Goal: Obtain resource: Obtain resource

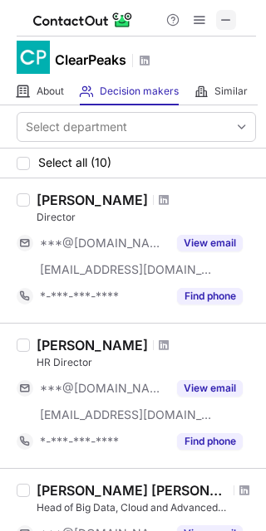
click at [223, 22] on span at bounding box center [225, 19] width 13 height 13
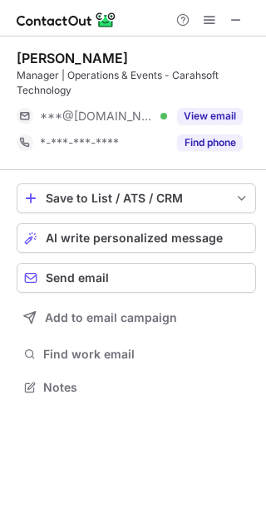
scroll to position [376, 266]
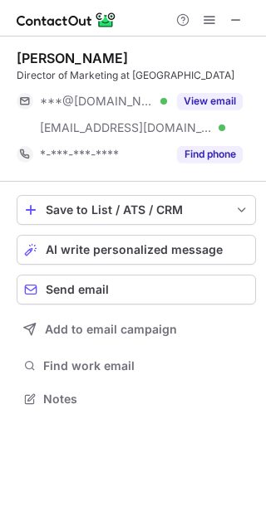
scroll to position [387, 266]
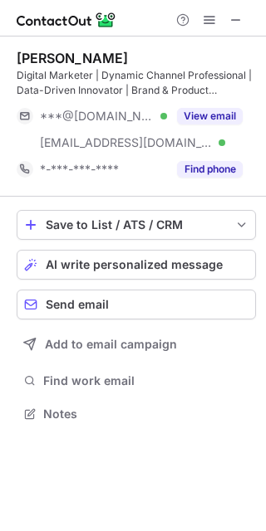
scroll to position [403, 266]
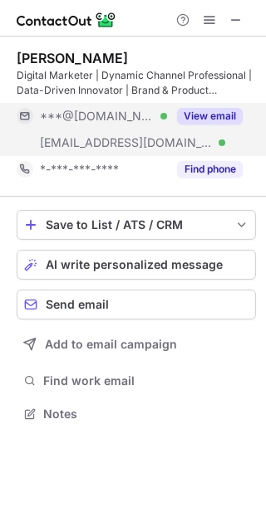
click at [197, 112] on button "View email" at bounding box center [210, 116] width 66 height 17
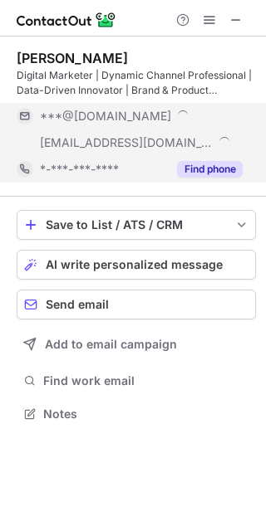
scroll to position [429, 266]
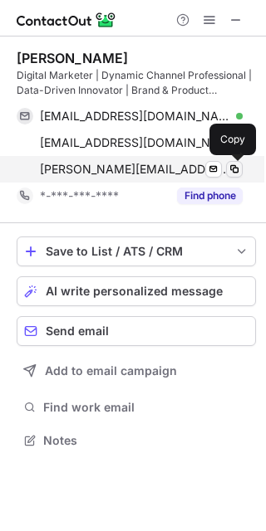
click at [235, 170] on span at bounding box center [233, 169] width 13 height 13
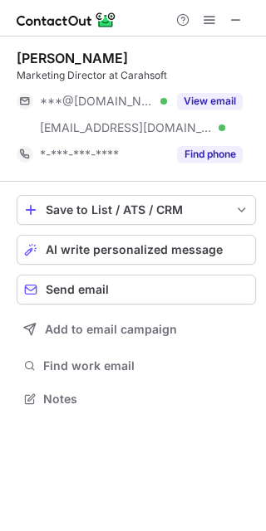
scroll to position [387, 266]
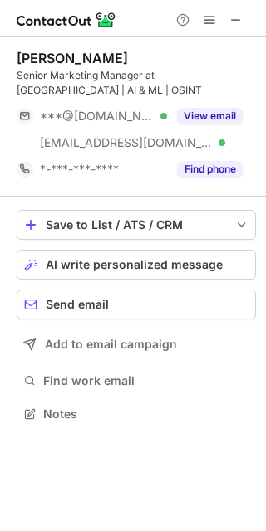
scroll to position [403, 266]
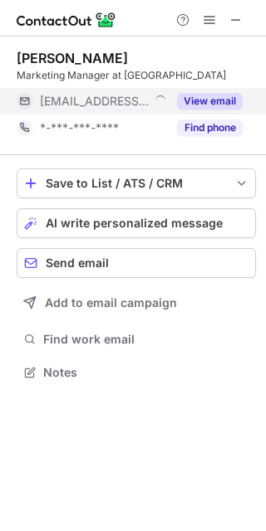
scroll to position [7, 8]
click at [227, 95] on button "View email" at bounding box center [210, 101] width 66 height 17
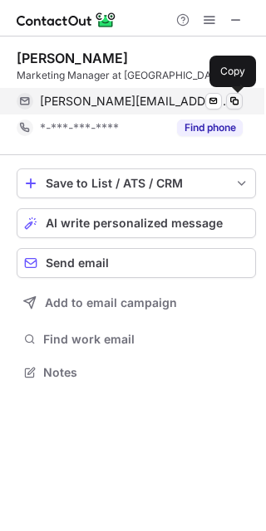
click at [232, 102] on span at bounding box center [233, 101] width 13 height 13
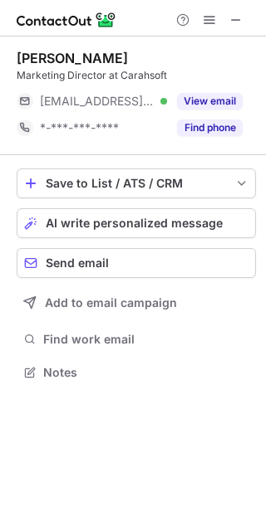
scroll to position [360, 266]
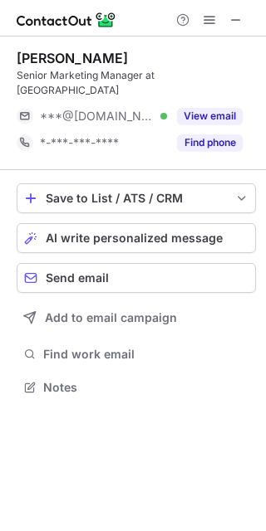
scroll to position [360, 266]
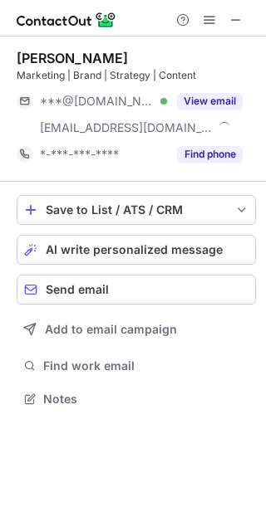
scroll to position [387, 266]
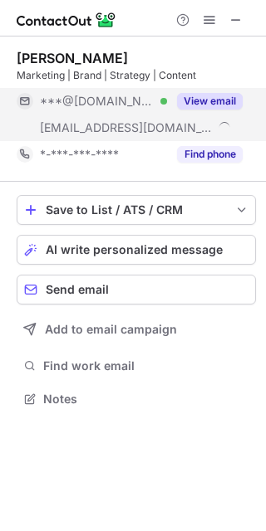
click at [219, 95] on button "View email" at bounding box center [210, 101] width 66 height 17
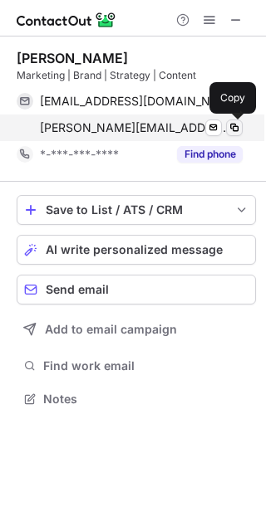
click at [230, 131] on span at bounding box center [233, 127] width 13 height 13
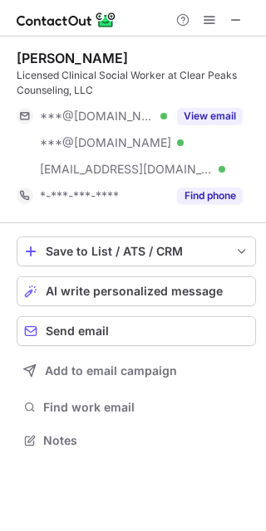
scroll to position [429, 266]
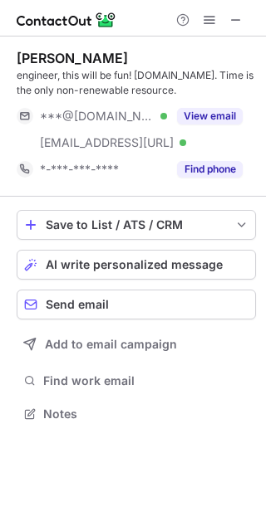
scroll to position [403, 266]
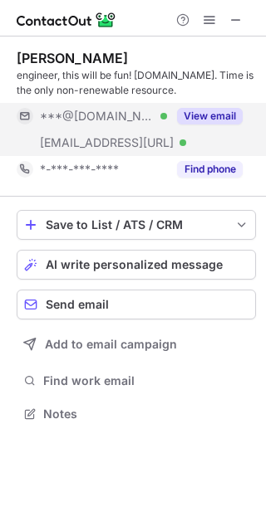
click at [200, 118] on button "View email" at bounding box center [210, 116] width 66 height 17
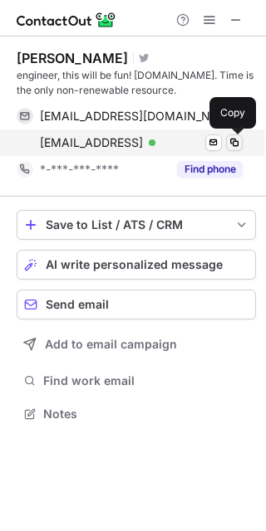
click at [237, 144] on span at bounding box center [233, 142] width 13 height 13
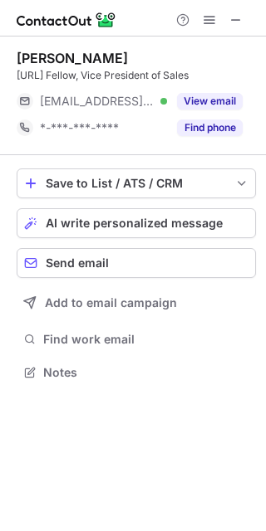
scroll to position [360, 266]
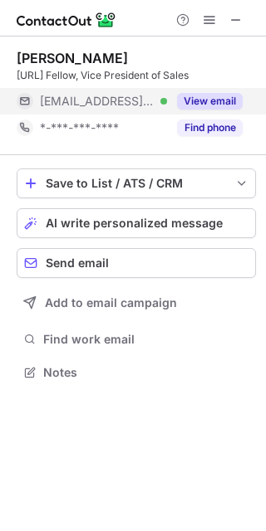
click at [203, 105] on button "View email" at bounding box center [210, 101] width 66 height 17
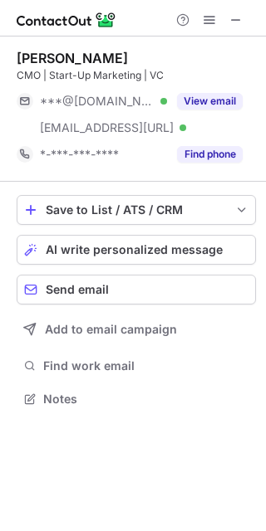
scroll to position [387, 266]
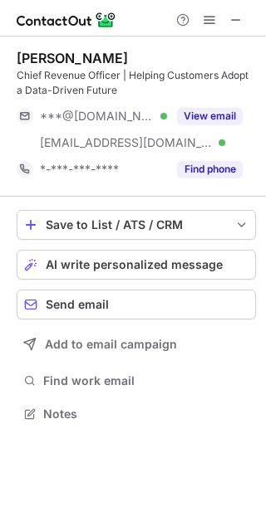
scroll to position [403, 266]
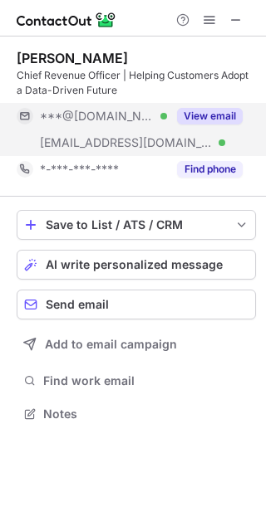
click at [236, 115] on button "View email" at bounding box center [210, 116] width 66 height 17
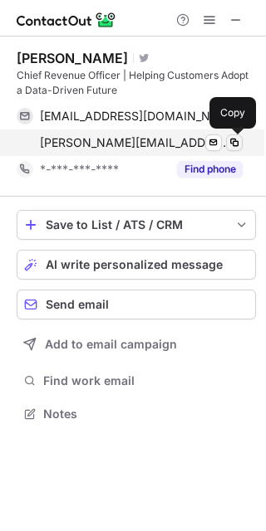
click at [232, 138] on span at bounding box center [233, 142] width 13 height 13
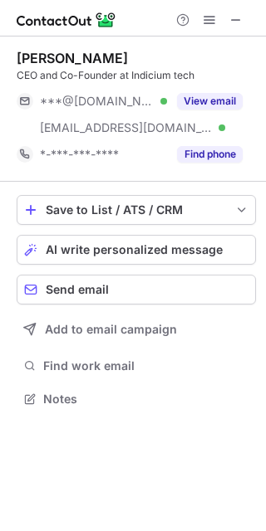
scroll to position [387, 266]
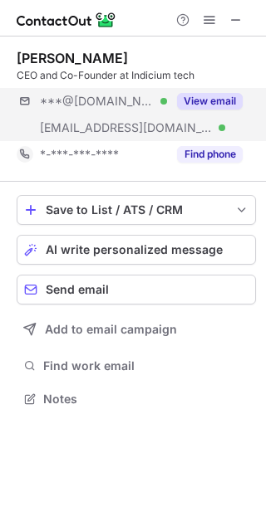
click at [236, 115] on div "***@[DOMAIN_NAME] Verified [EMAIL_ADDRESS][DOMAIN_NAME] Verified View email" at bounding box center [136, 114] width 239 height 53
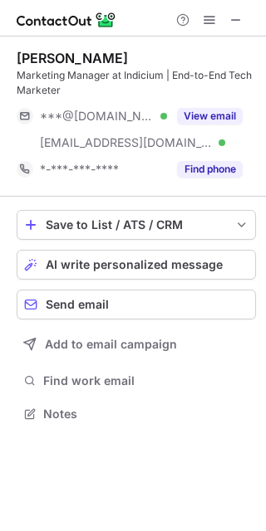
scroll to position [403, 266]
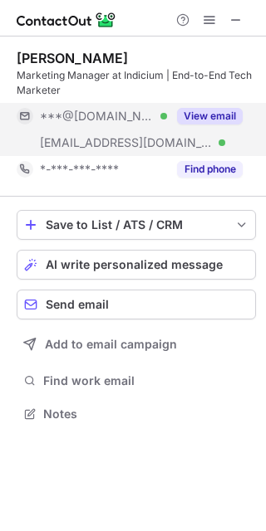
click at [236, 115] on button "View email" at bounding box center [210, 116] width 66 height 17
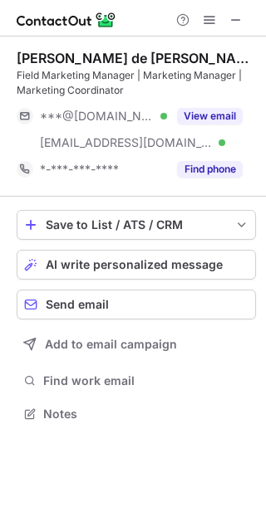
scroll to position [403, 266]
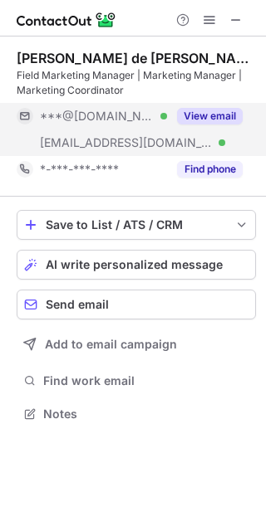
click at [236, 115] on button "View email" at bounding box center [210, 116] width 66 height 17
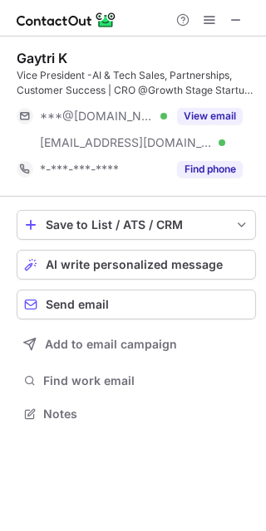
scroll to position [403, 266]
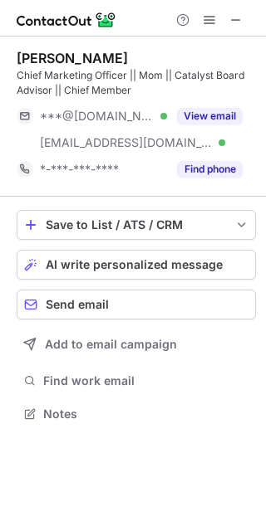
scroll to position [403, 266]
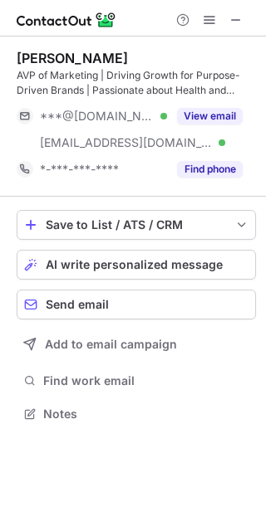
scroll to position [403, 266]
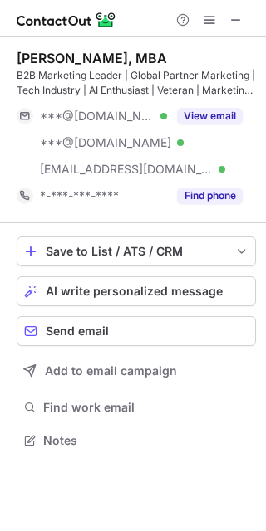
scroll to position [429, 266]
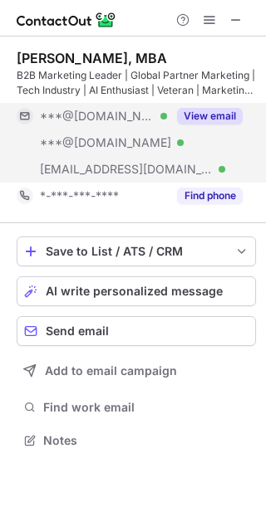
click at [203, 114] on button "View email" at bounding box center [210, 116] width 66 height 17
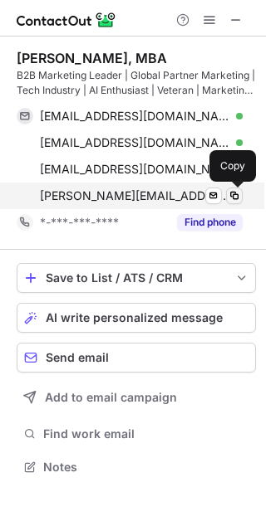
click at [237, 198] on span at bounding box center [233, 195] width 13 height 13
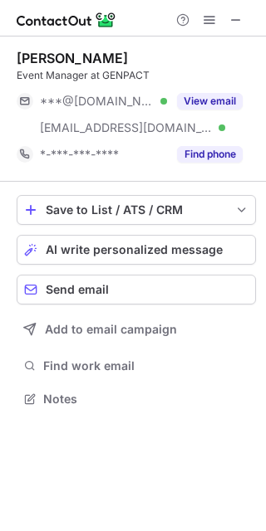
scroll to position [387, 266]
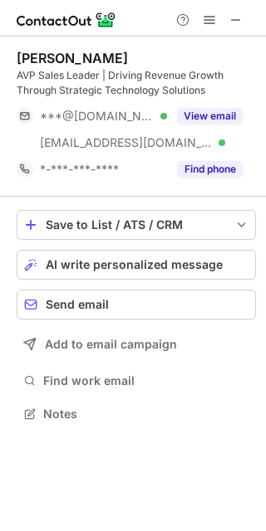
scroll to position [403, 266]
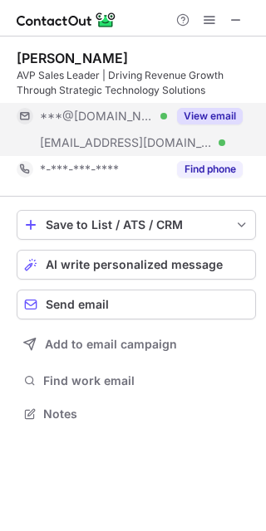
click at [217, 114] on button "View email" at bounding box center [210, 116] width 66 height 17
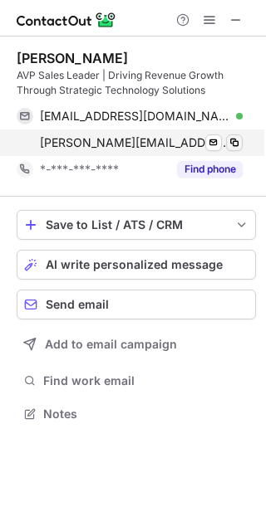
click at [241, 140] on button at bounding box center [234, 142] width 17 height 17
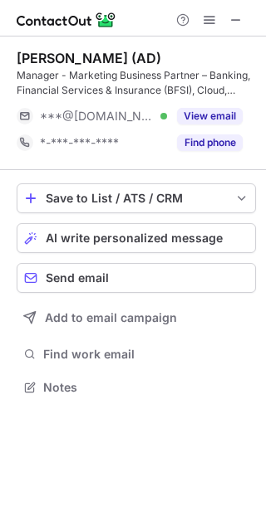
scroll to position [376, 266]
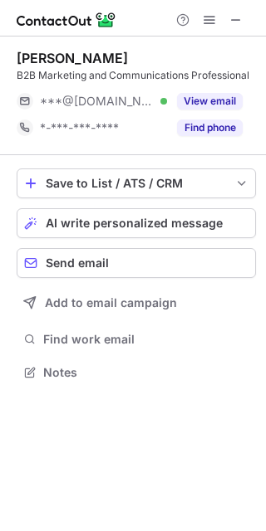
scroll to position [360, 266]
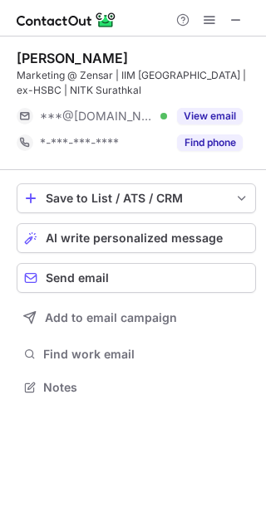
scroll to position [376, 266]
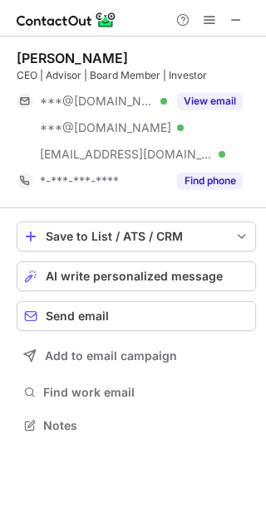
scroll to position [413, 266]
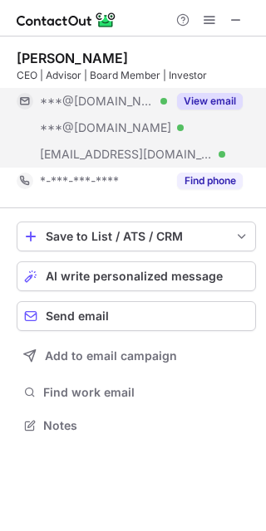
click at [187, 104] on button "View email" at bounding box center [210, 101] width 66 height 17
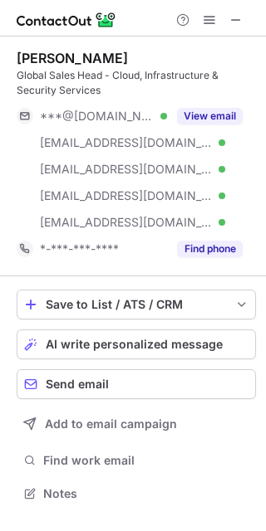
scroll to position [482, 266]
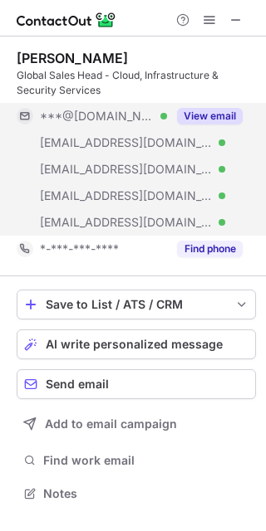
click at [227, 104] on div "View email" at bounding box center [205, 116] width 76 height 27
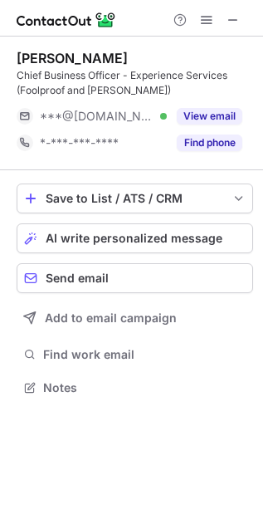
scroll to position [376, 263]
